Goal: Task Accomplishment & Management: Manage account settings

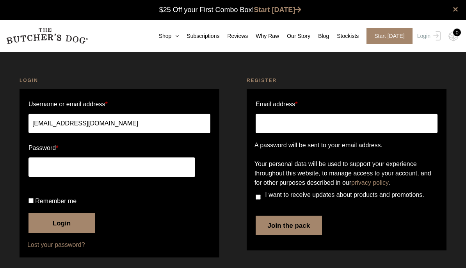
click at [34, 200] on input "Remember me" at bounding box center [31, 200] width 5 height 5
click at [70, 207] on label "Remember me" at bounding box center [120, 201] width 182 height 12
click at [34, 203] on input "Remember me" at bounding box center [31, 200] width 5 height 5
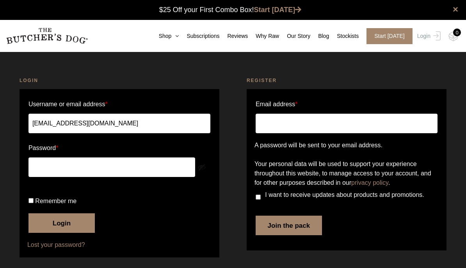
scroll to position [0, 0]
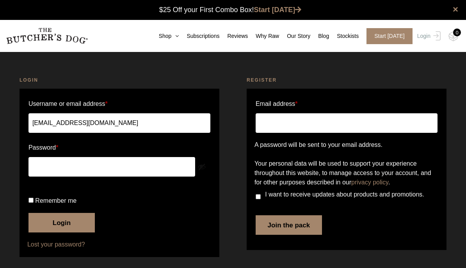
click at [34, 203] on input "Remember me" at bounding box center [31, 200] width 5 height 5
checkbox input "true"
click at [81, 232] on button "Login" at bounding box center [62, 223] width 66 height 20
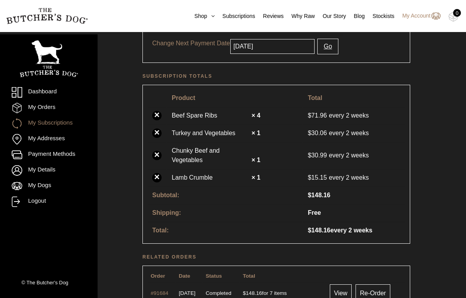
scroll to position [202, 0]
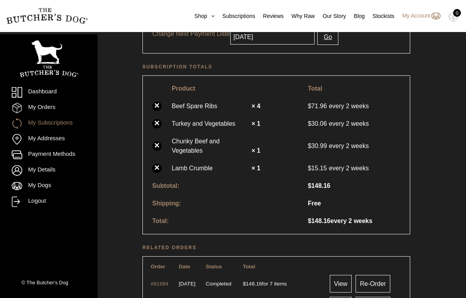
click at [158, 164] on link "×" at bounding box center [156, 168] width 9 height 9
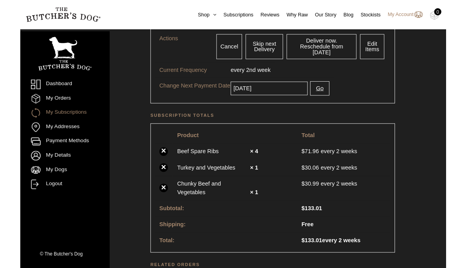
scroll to position [178, 0]
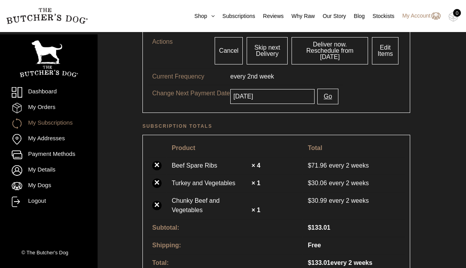
click at [389, 51] on link "Edit Items" at bounding box center [385, 50] width 27 height 27
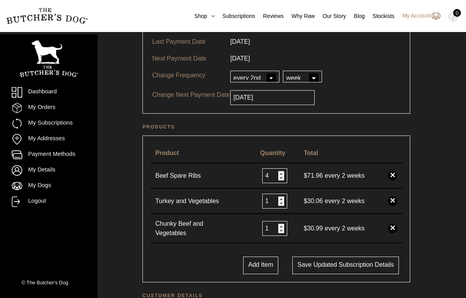
scroll to position [91, 0]
click at [273, 176] on input "4" at bounding box center [274, 176] width 25 height 15
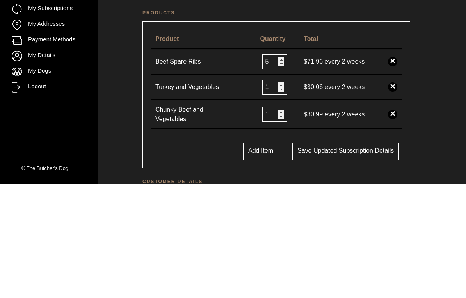
type input "5"
click at [281, 194] on input "1" at bounding box center [274, 201] width 25 height 15
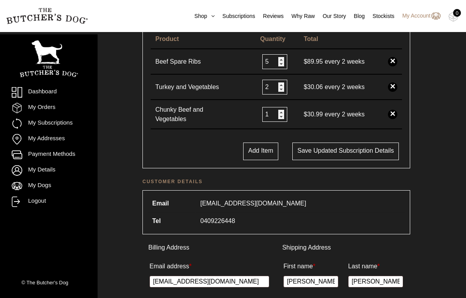
type input "2"
click at [353, 155] on button "Save updated subscription details" at bounding box center [346, 152] width 107 height 18
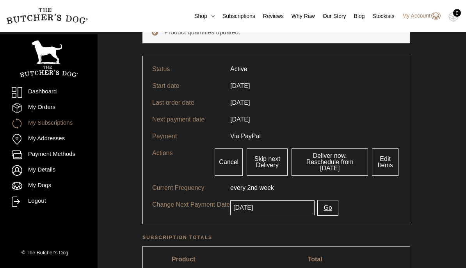
scroll to position [64, 0]
